Goal: Task Accomplishment & Management: Manage account settings

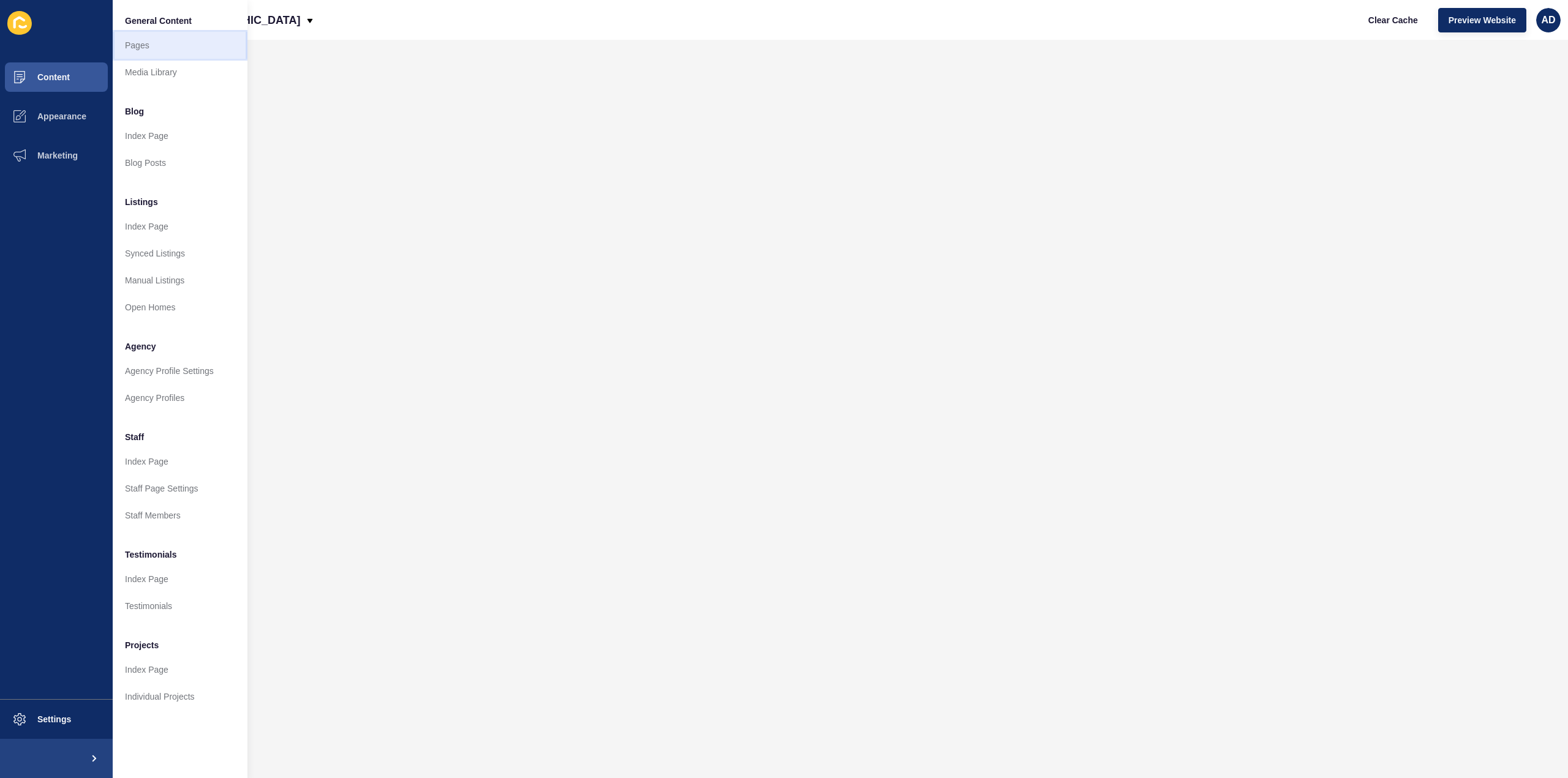
click at [136, 39] on link "Pages" at bounding box center [180, 45] width 135 height 27
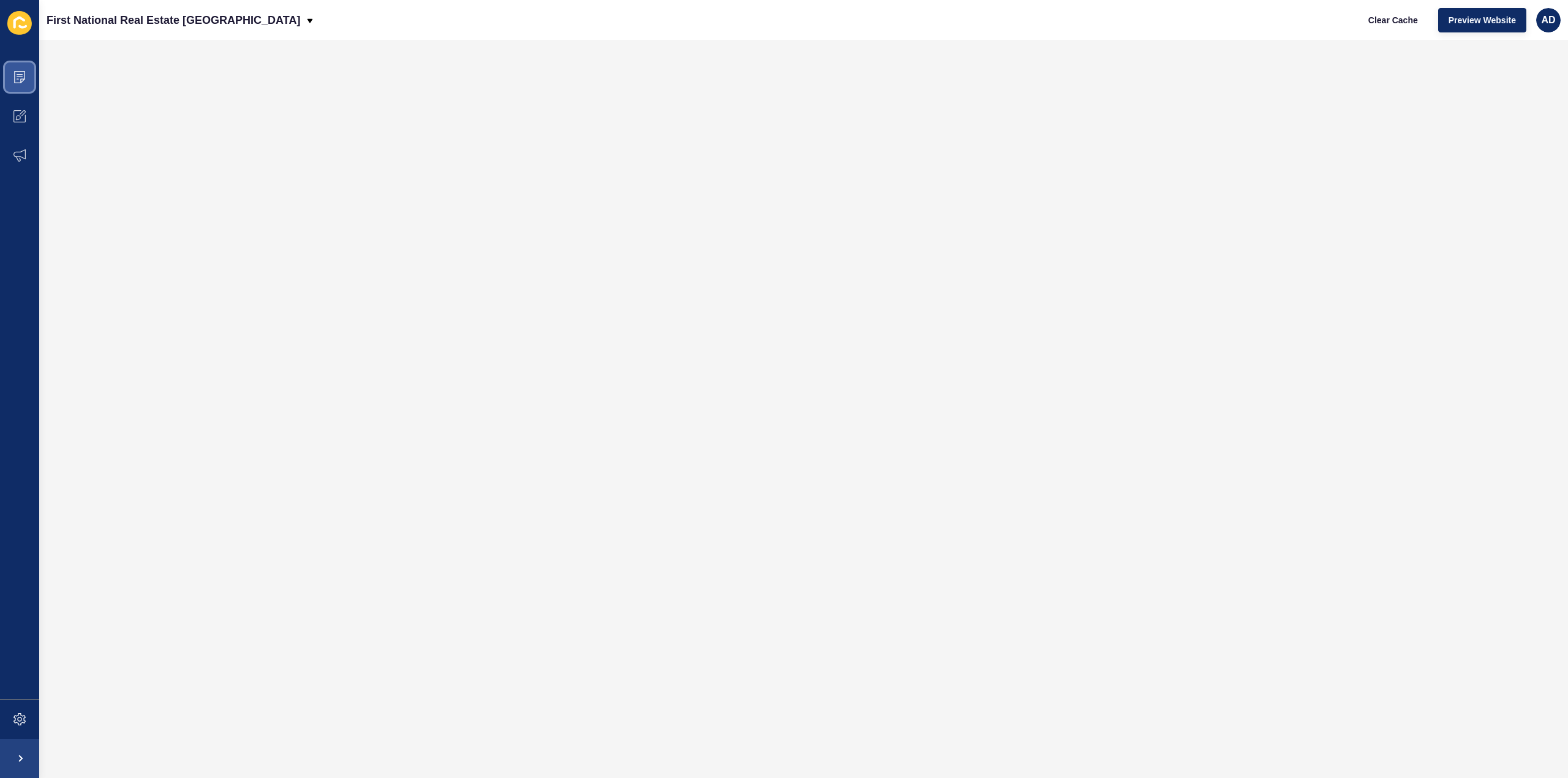
click at [21, 78] on icon at bounding box center [20, 77] width 13 height 13
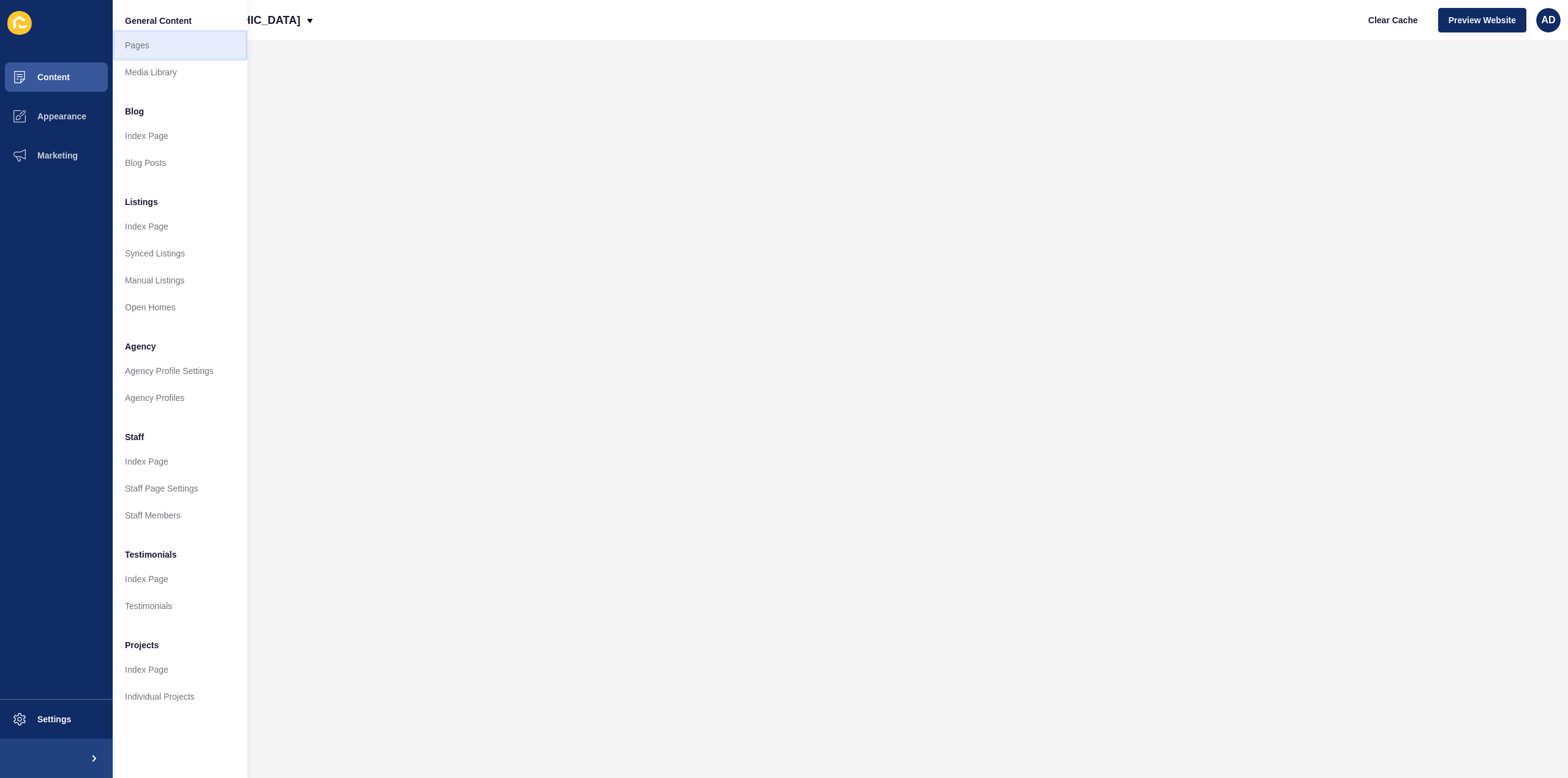
click at [133, 48] on link "Pages" at bounding box center [180, 45] width 135 height 27
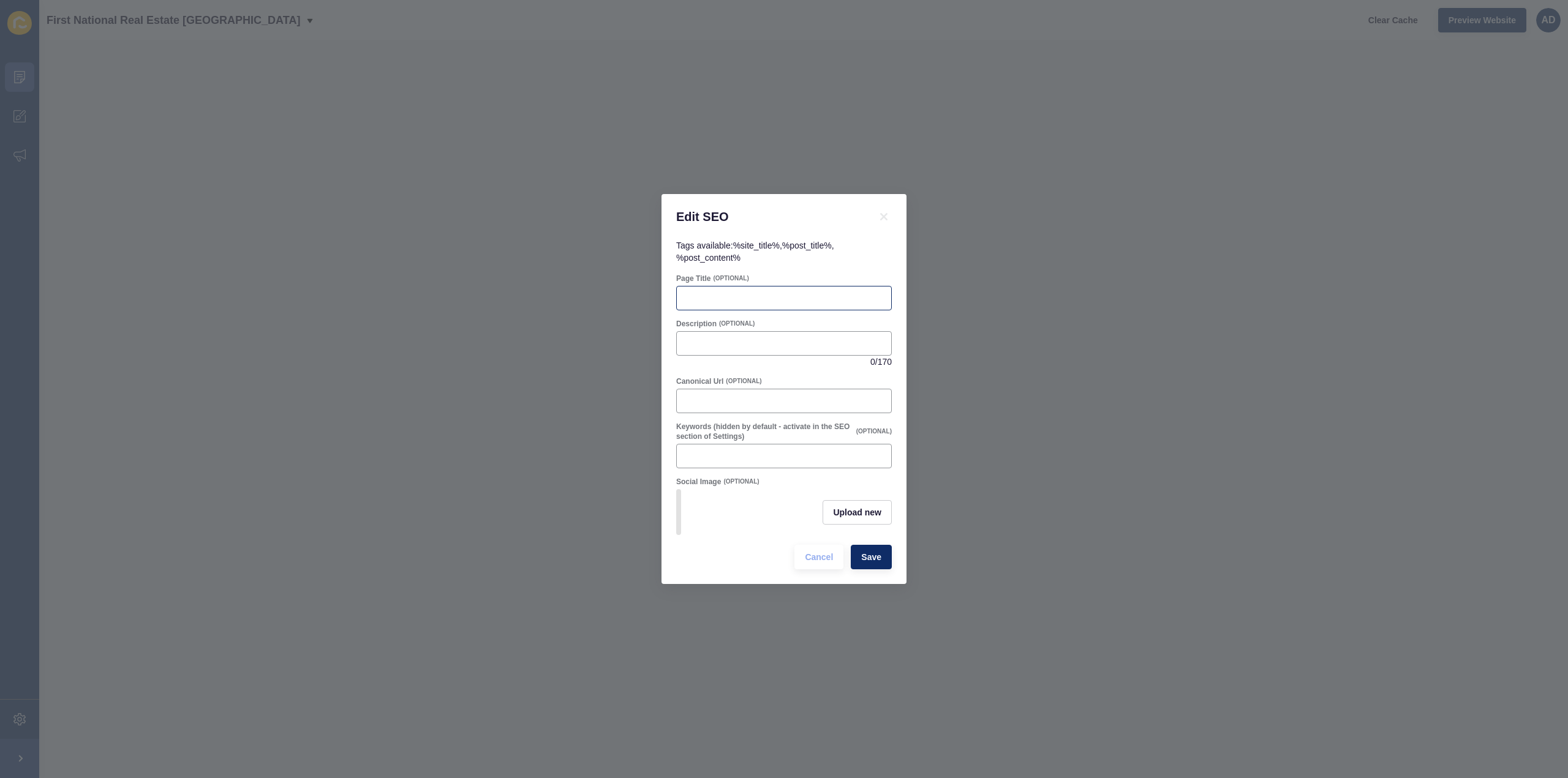
click at [749, 303] on div at bounding box center [784, 298] width 215 height 24
paste input "Thabeban QLD Suburb Profile | Lifestyle, Property & Community"
type input "Thabeban QLD Suburb Profile | Lifestyle, Property & Community"
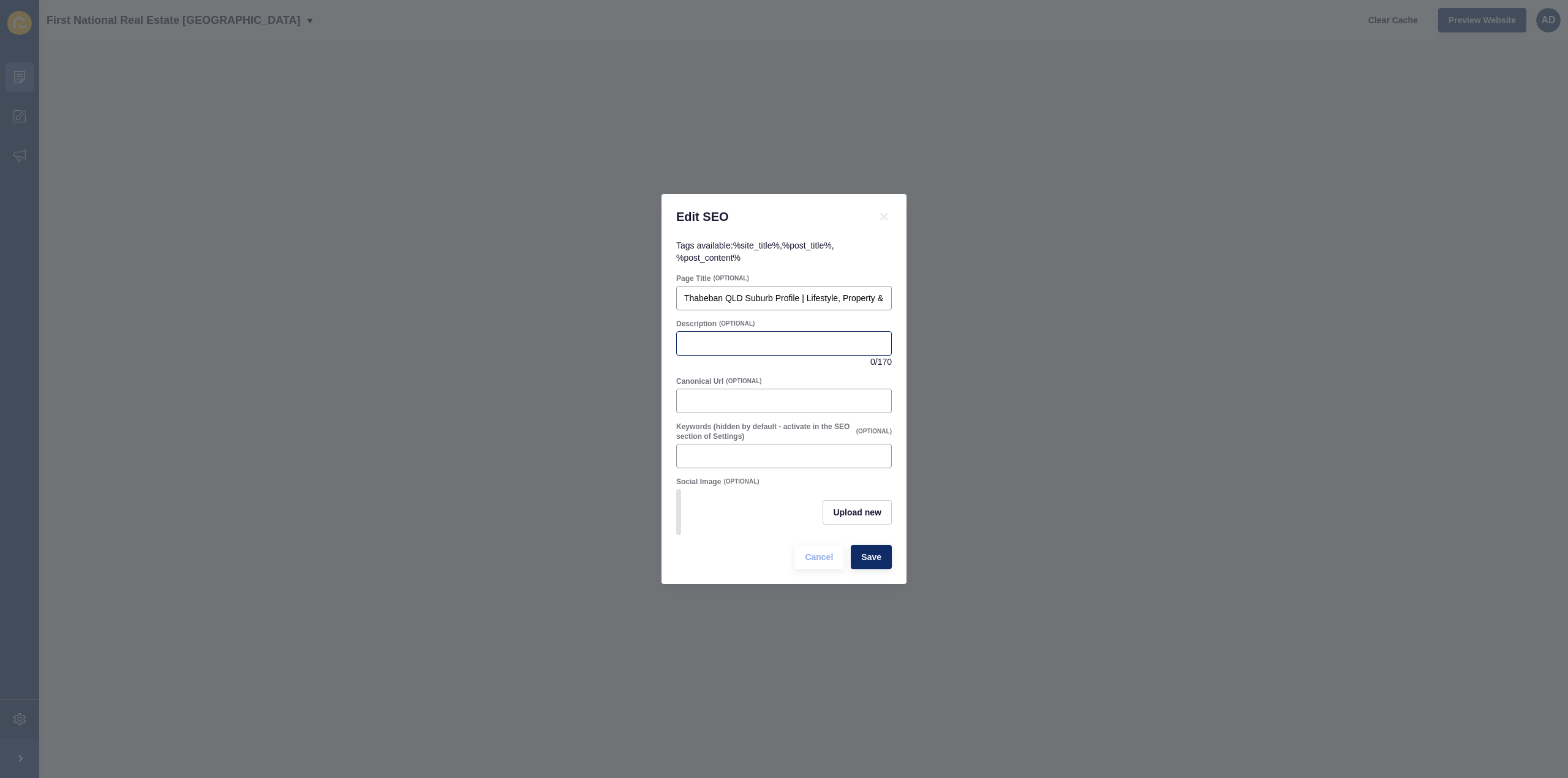
click at [737, 346] on div at bounding box center [784, 343] width 215 height 24
paste input "Discover Thabeban QLD, a family-friendly suburb near [GEOGRAPHIC_DATA]. Learn a…"
type input "Discover Thabeban QLD, a family-friendly suburb near [GEOGRAPHIC_DATA]. Learn a…"
click at [895, 258] on div "Tags available: %site_title% , %post_title% , %post_content% Page Title (OPTION…" at bounding box center [784, 412] width 245 height 345
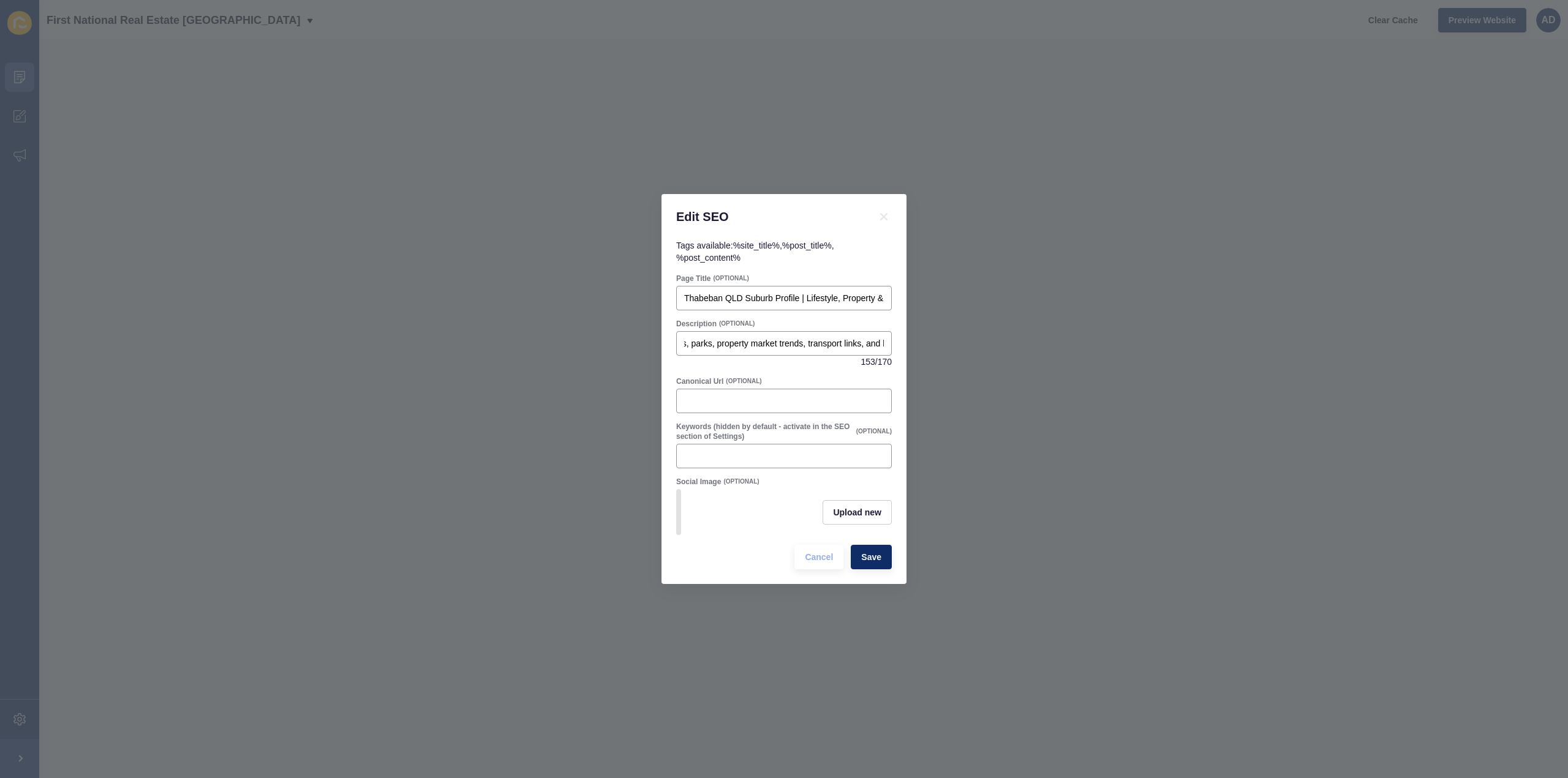
scroll to position [0, 0]
click at [872, 520] on button "Upload new" at bounding box center [856, 511] width 69 height 24
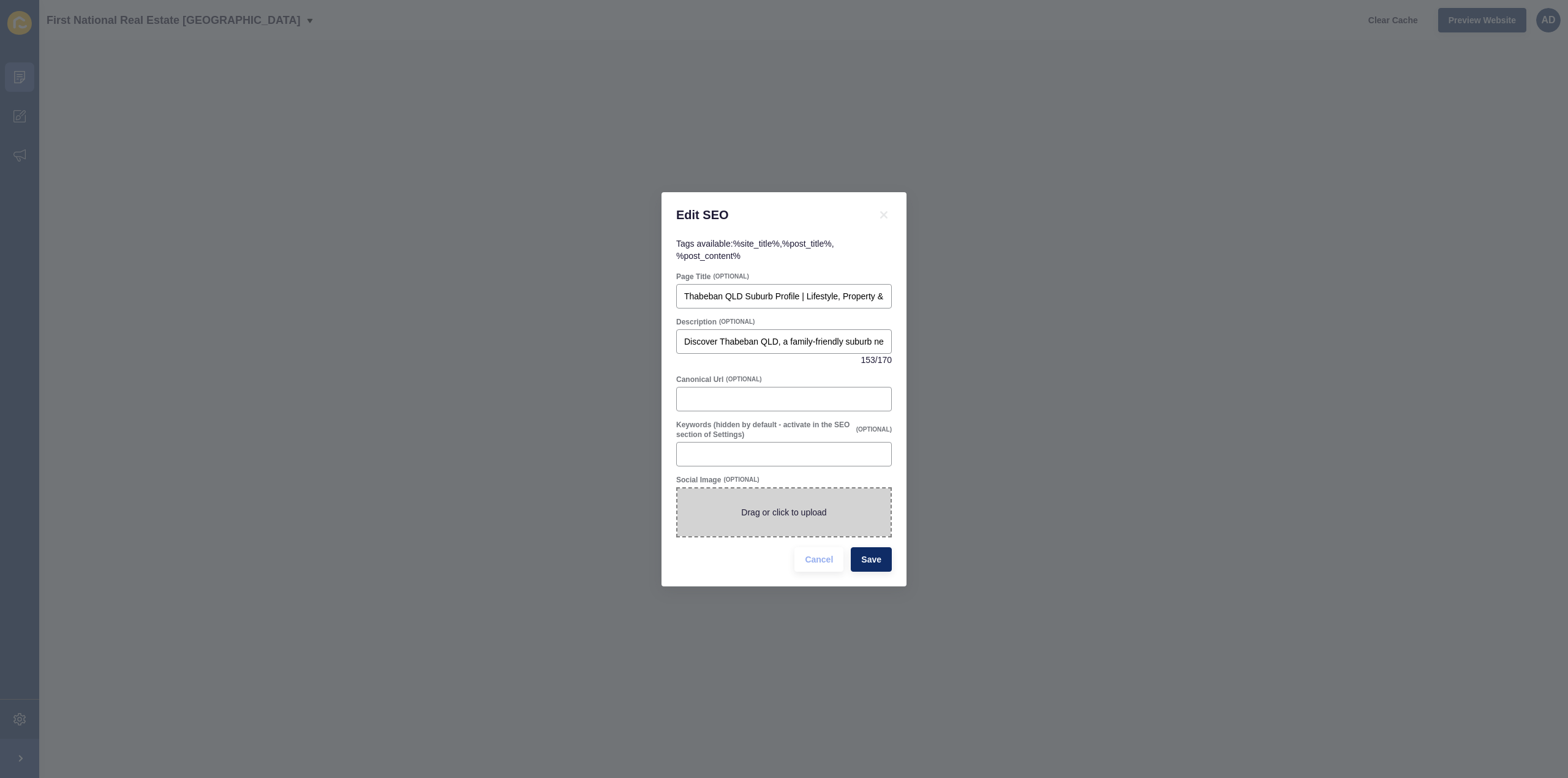
click at [799, 509] on span at bounding box center [784, 512] width 213 height 48
click at [678, 489] on input "Drag or click to upload" at bounding box center [678, 489] width 0 height 0
type input "C:\fakepath\Thabeban.jpg"
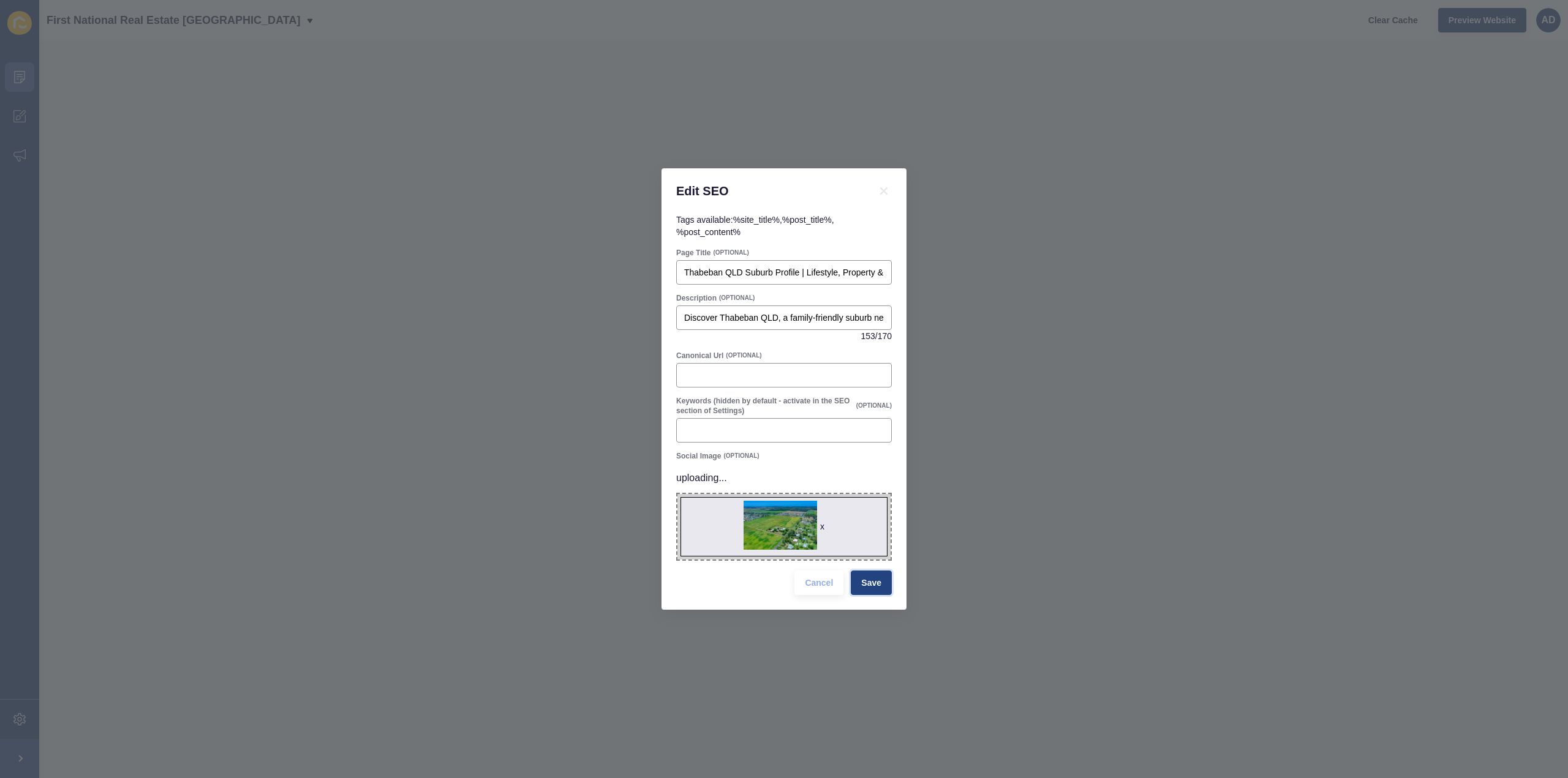
click at [880, 583] on span "Save" at bounding box center [871, 583] width 21 height 13
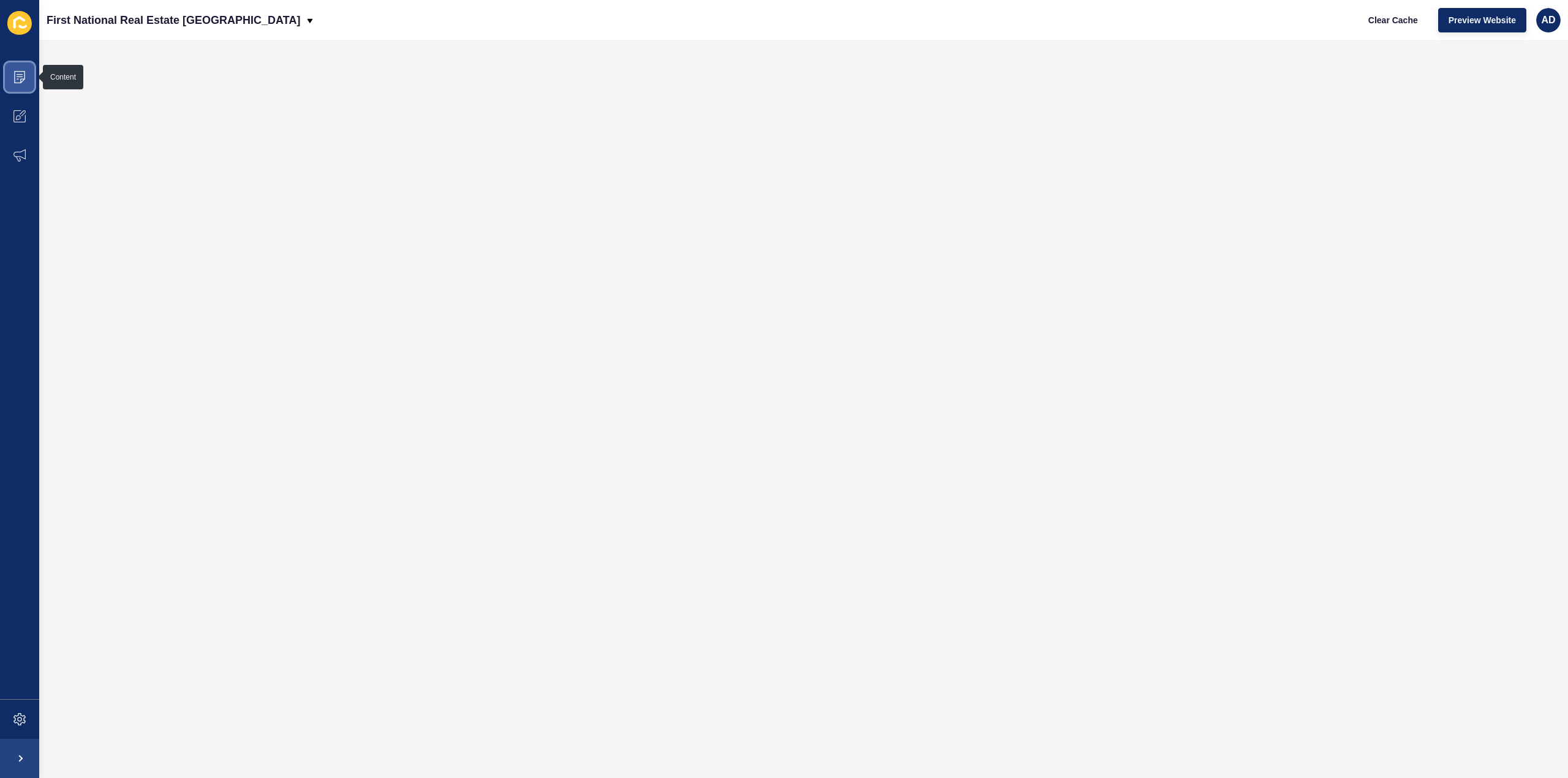
click at [14, 74] on icon at bounding box center [20, 77] width 13 height 13
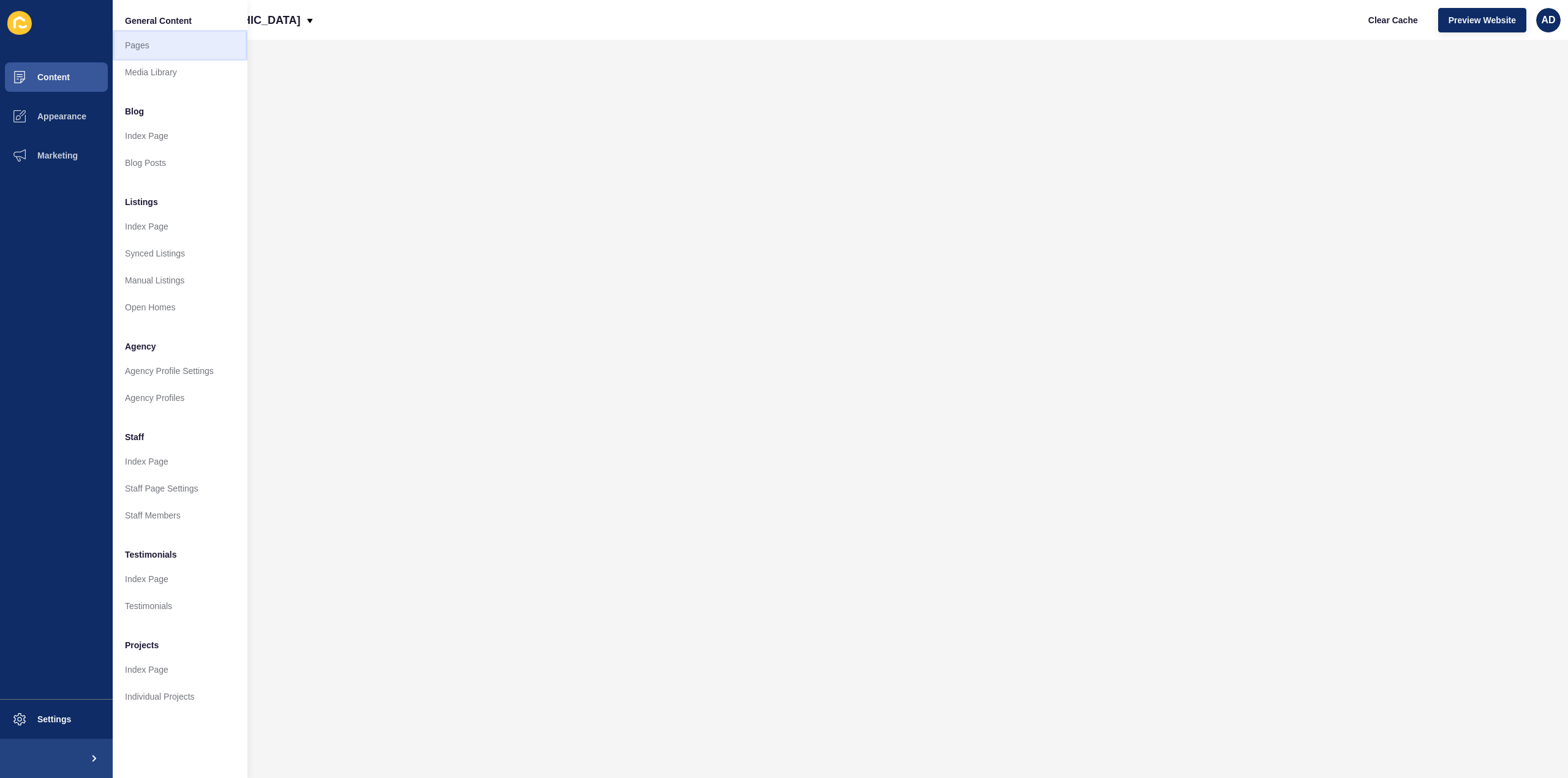
click at [138, 44] on link "Pages" at bounding box center [180, 45] width 135 height 27
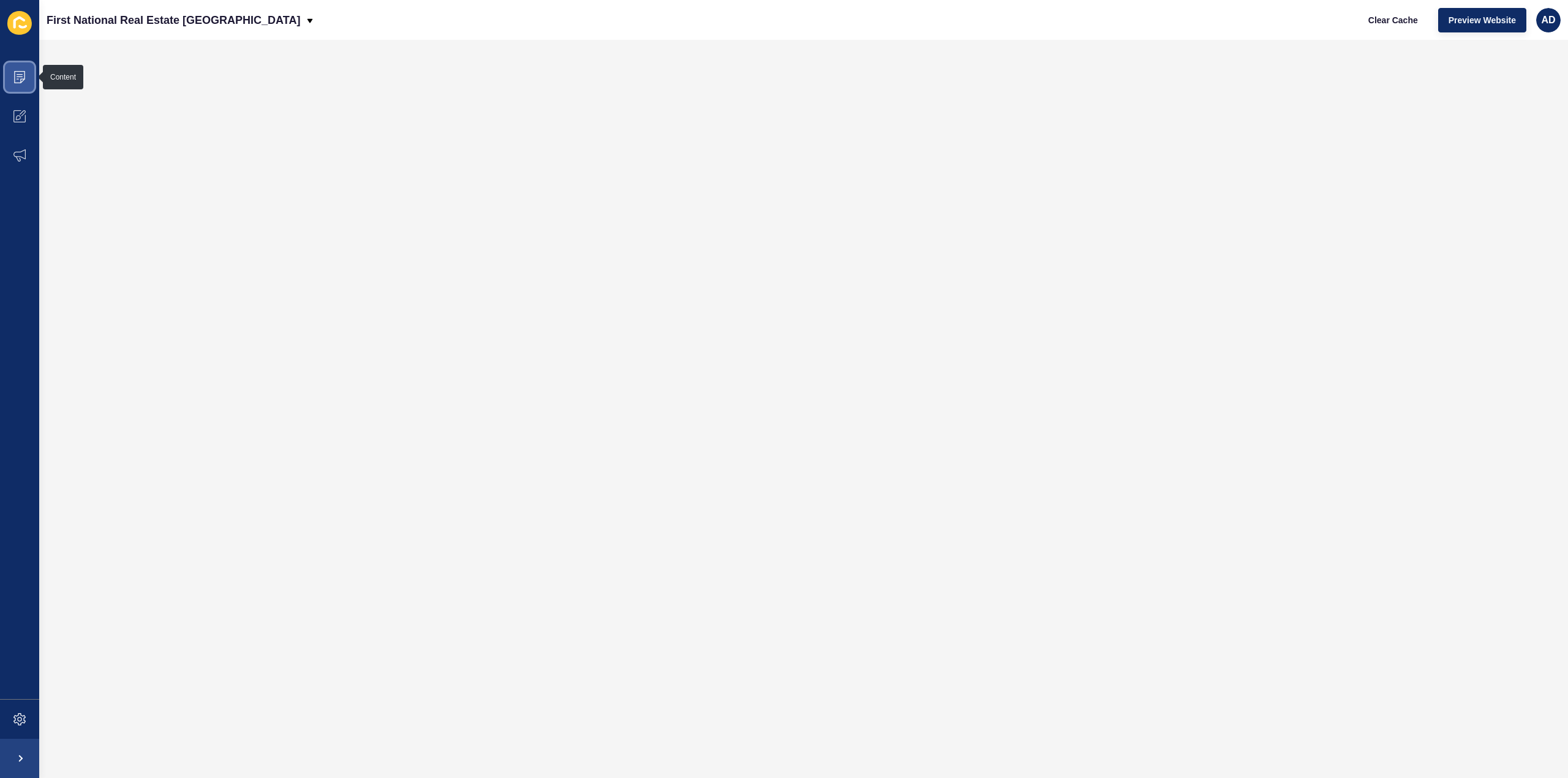
click at [24, 75] on icon at bounding box center [20, 77] width 11 height 13
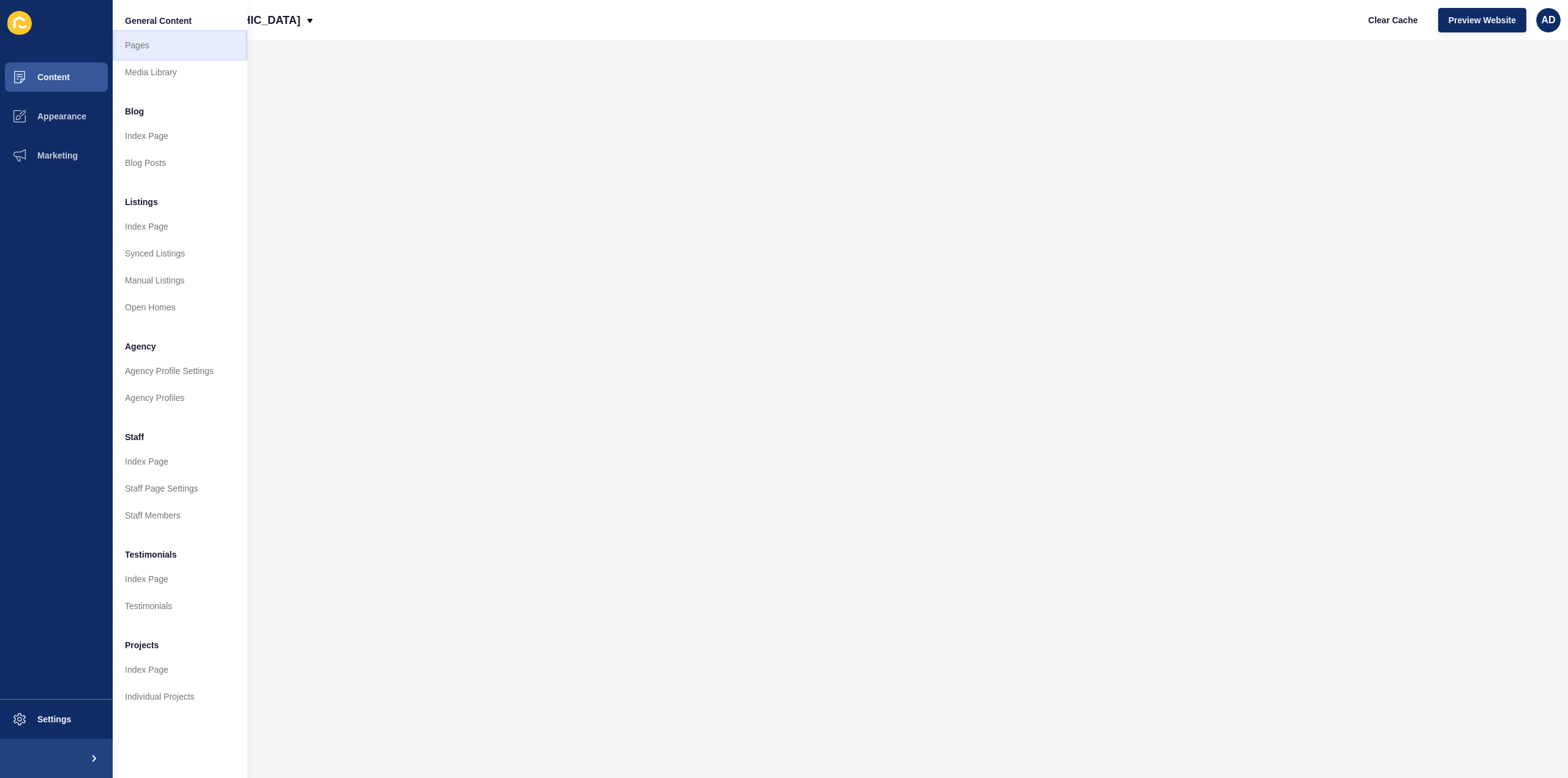
click at [141, 44] on link "Pages" at bounding box center [180, 45] width 135 height 27
